Goal: Task Accomplishment & Management: Manage account settings

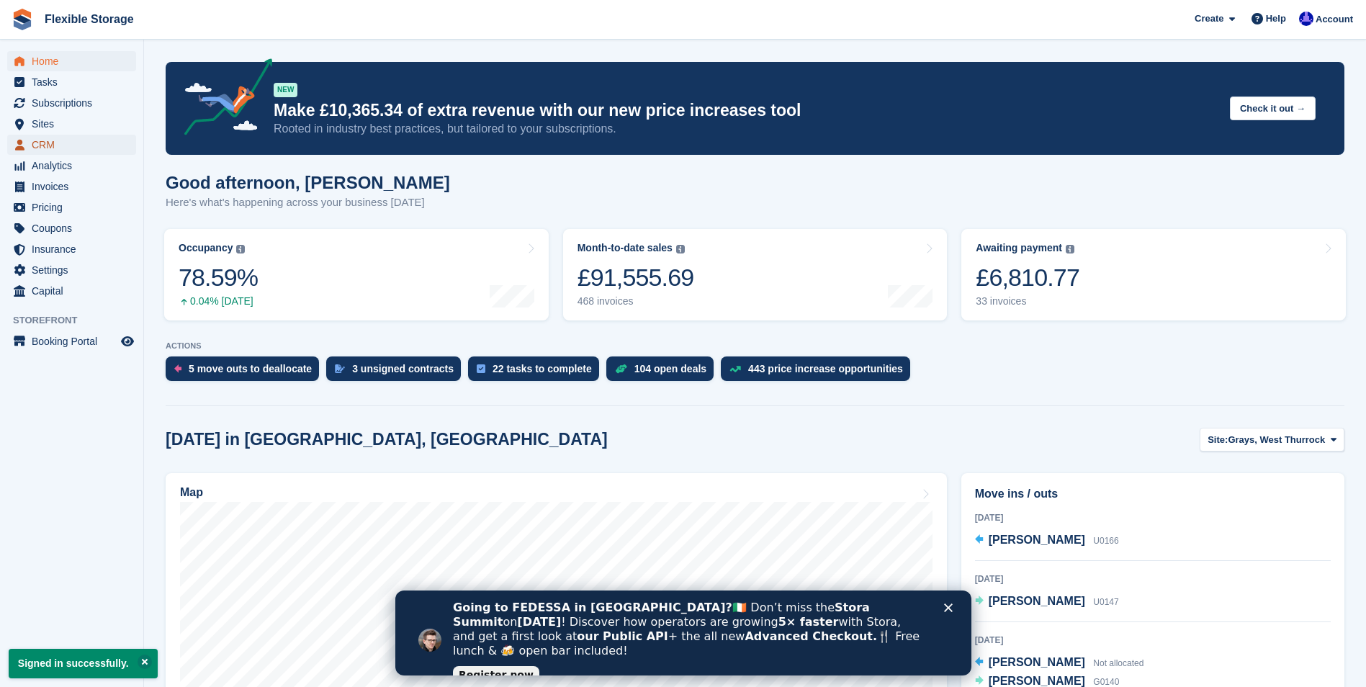
click at [42, 148] on span "CRM" at bounding box center [75, 145] width 86 height 20
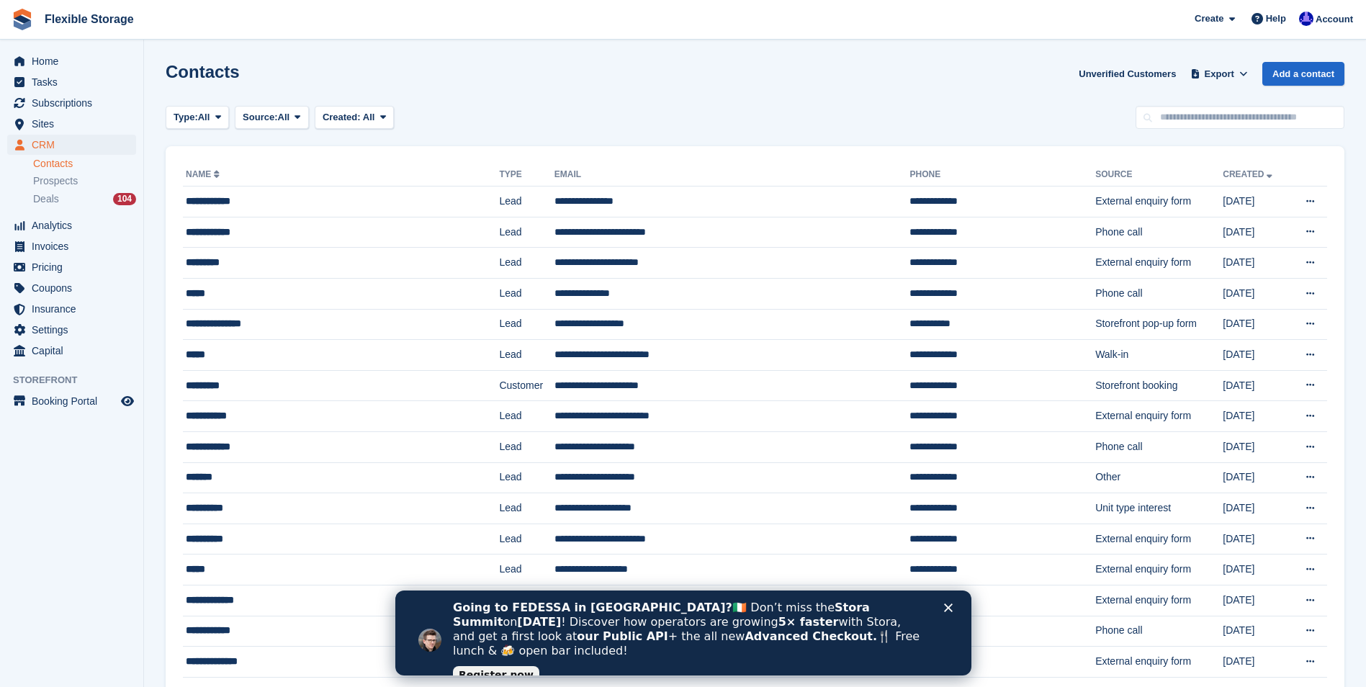
click at [49, 165] on link "Contacts" at bounding box center [84, 164] width 103 height 14
click at [303, 117] on span at bounding box center [298, 118] width 12 height 12
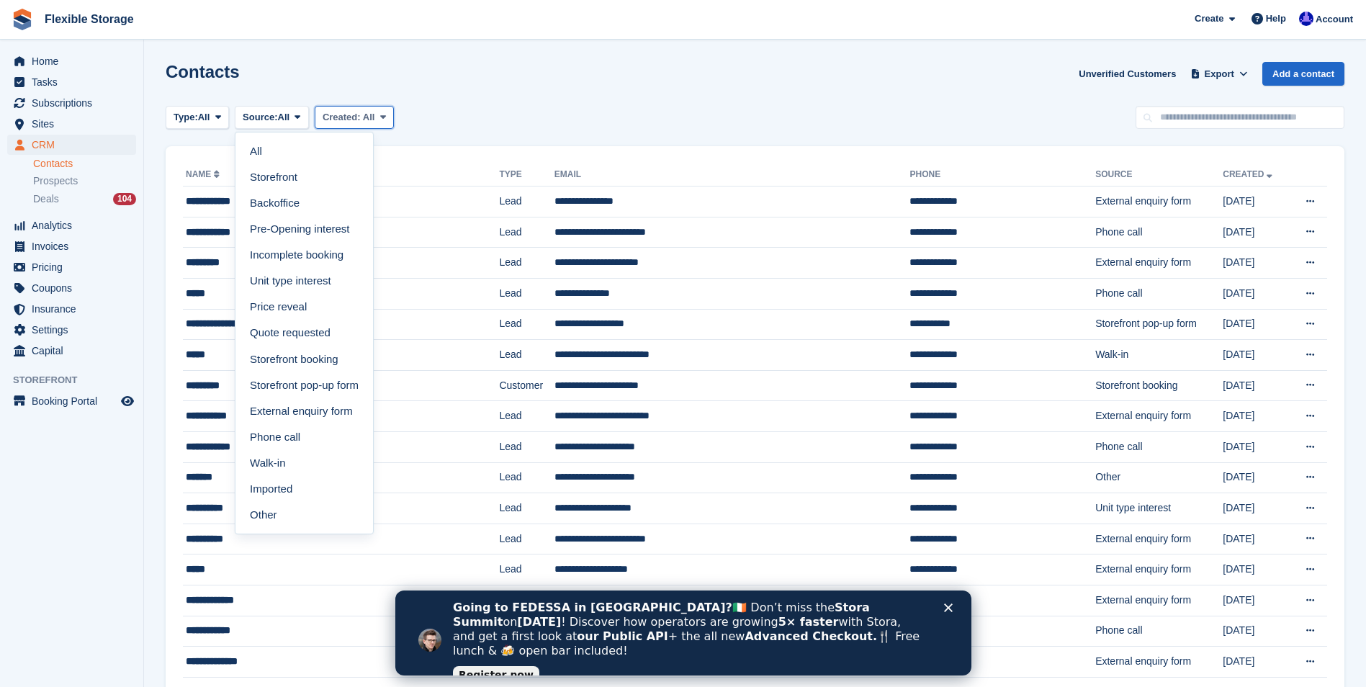
click at [346, 112] on span "Created:" at bounding box center [342, 117] width 38 height 11
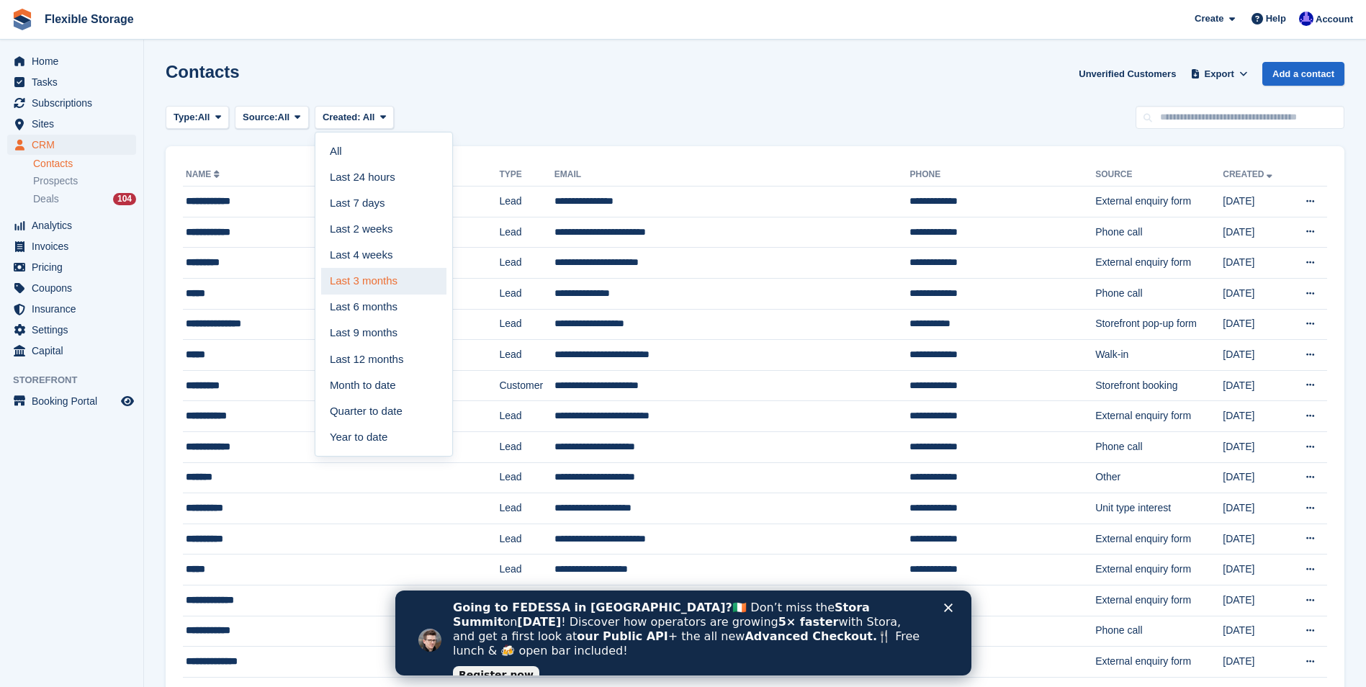
click at [377, 279] on link "Last 3 months" at bounding box center [383, 281] width 125 height 26
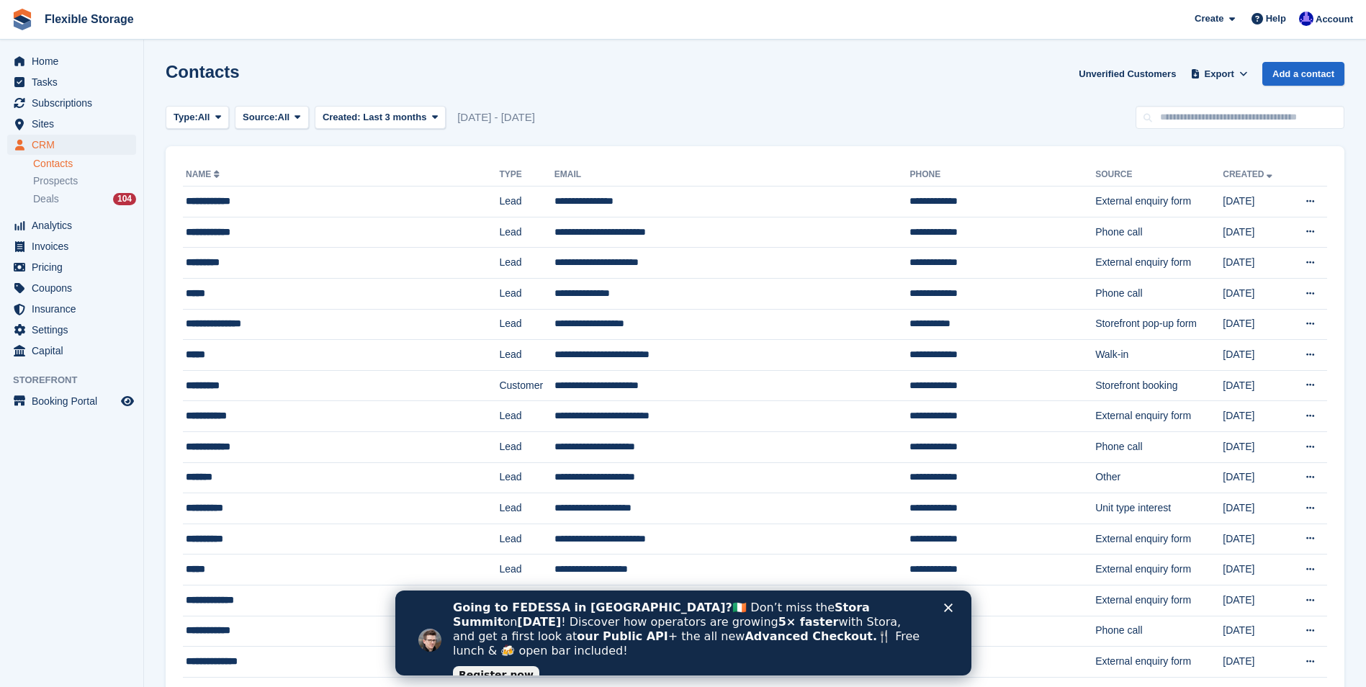
click at [944, 605] on polygon "Close" at bounding box center [947, 607] width 9 height 9
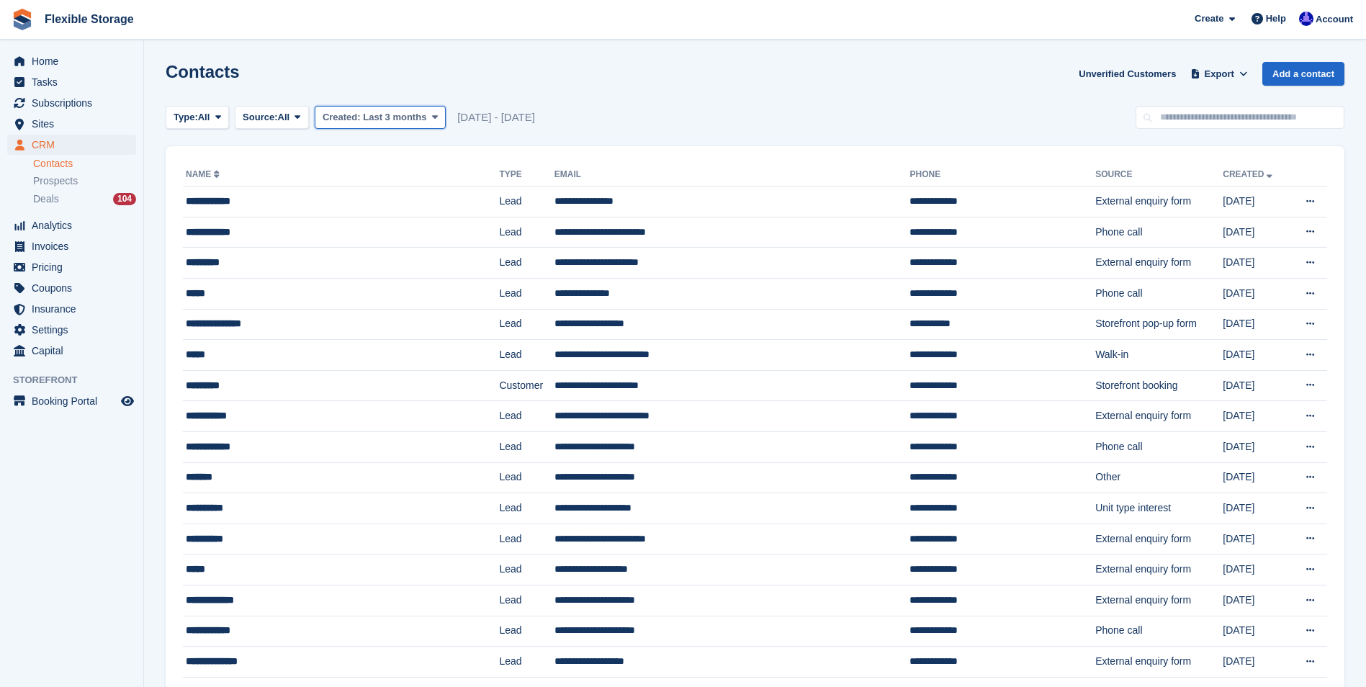
click at [432, 119] on icon at bounding box center [435, 116] width 6 height 9
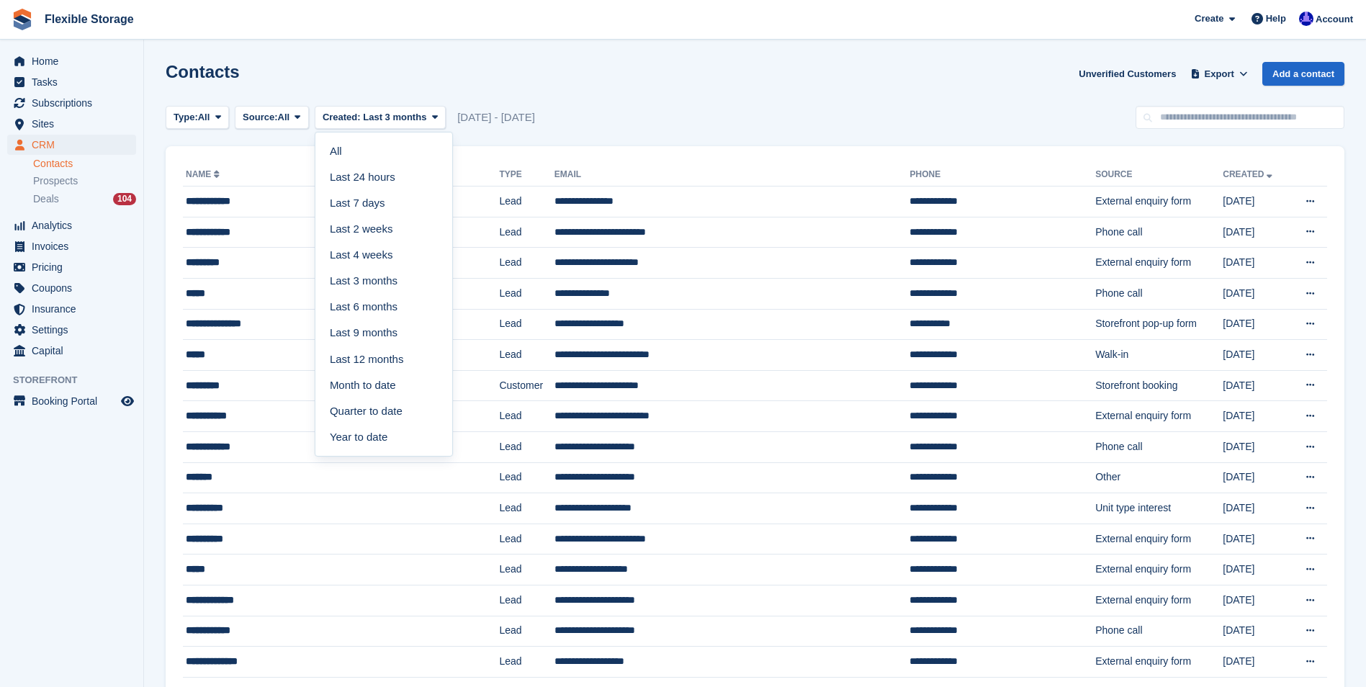
click at [623, 109] on div "Type: All All Lead Customer Source: All All Storefront Backoffice Pre-Opening i…" at bounding box center [755, 118] width 1179 height 24
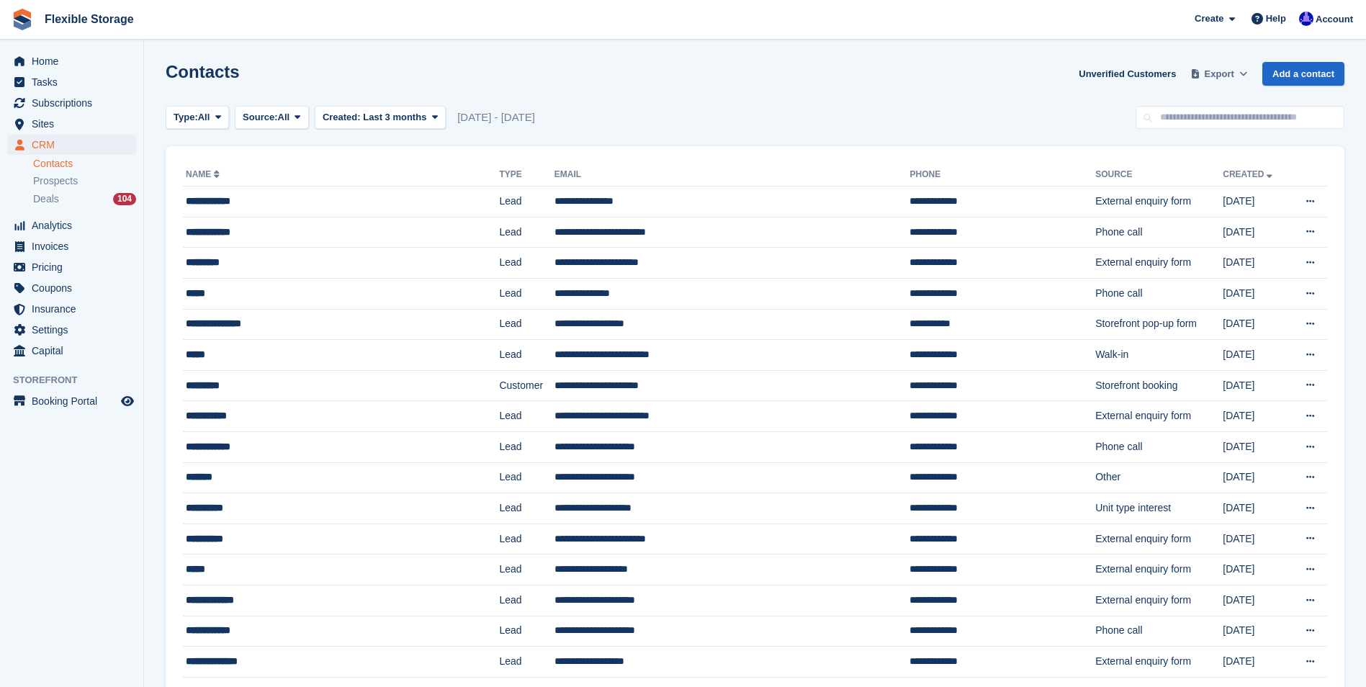
click at [1222, 70] on span "Export" at bounding box center [1220, 74] width 30 height 14
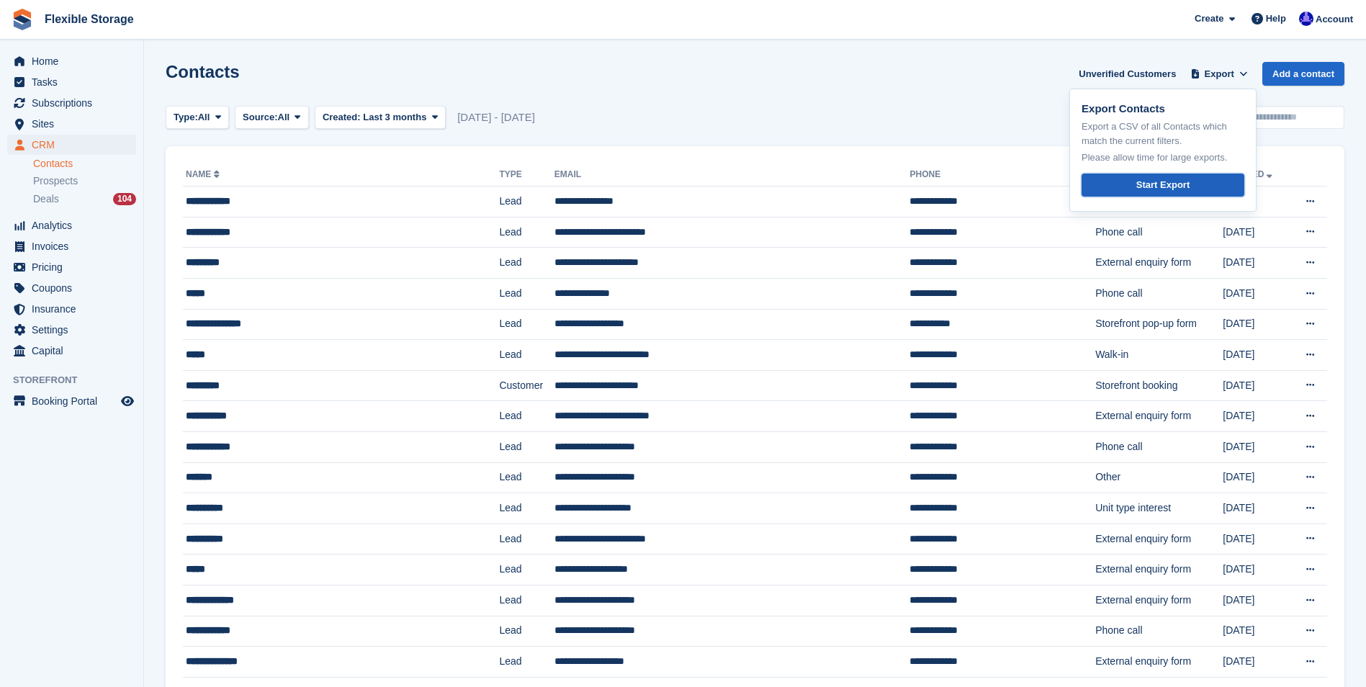
click at [1137, 179] on link "Start Export" at bounding box center [1163, 186] width 163 height 24
